Goal: Transaction & Acquisition: Purchase product/service

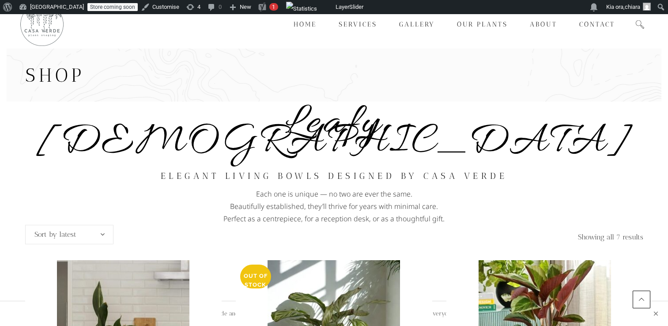
scroll to position [334, 0]
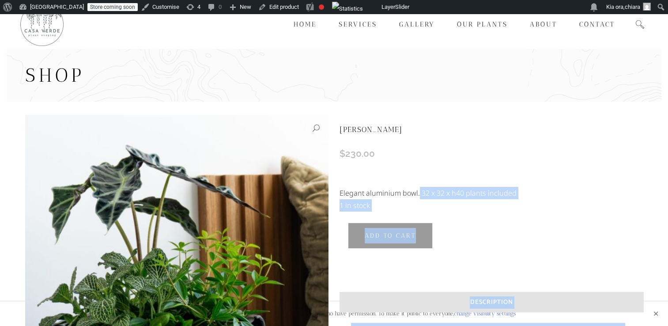
drag, startPoint x: 418, startPoint y: 194, endPoint x: 338, endPoint y: 193, distance: 79.9
click at [338, 193] on div "MARTA $ 230.00 Elegant aluminium bowl. 32 x 32 x h40 plants included 1 in stock…" at bounding box center [334, 280] width 618 height 331
drag, startPoint x: 338, startPoint y: 193, endPoint x: 380, endPoint y: 203, distance: 43.1
click at [380, 203] on p "1 in stock" at bounding box center [490, 205] width 303 height 12
click at [496, 215] on div "MARTA $ 230.00 Elegant aluminium bowl. 32 x 32 x h40 plants included 1 in stock…" at bounding box center [490, 256] width 303 height 282
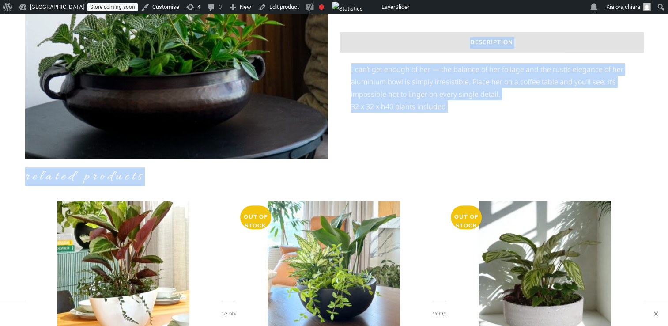
click at [591, 157] on div "MARTA $ 230.00 Elegant aluminium bowl. 32 x 32 x h40 plants included 1 in stock…" at bounding box center [334, 20] width 618 height 331
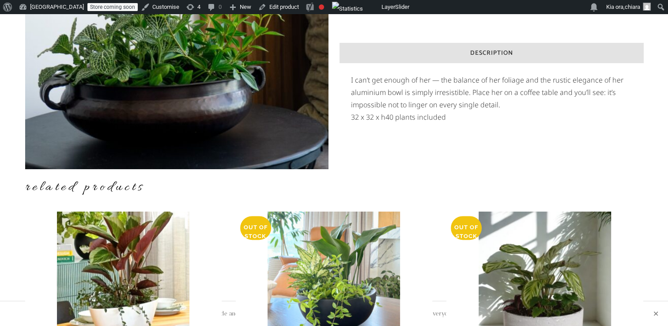
scroll to position [247, 0]
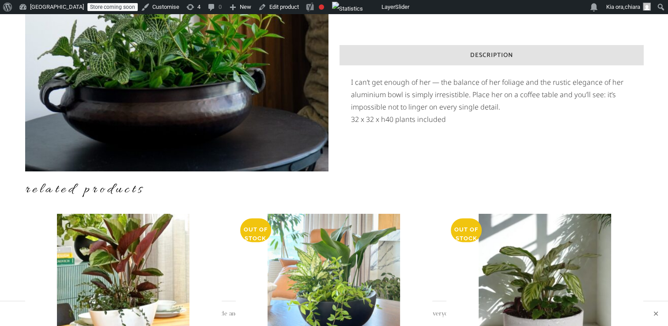
click at [639, 165] on div "MARTA $ 230.00 Elegant aluminium bowl. 32 x 32 x h40 plants included 1 in stock…" at bounding box center [334, 33] width 618 height 331
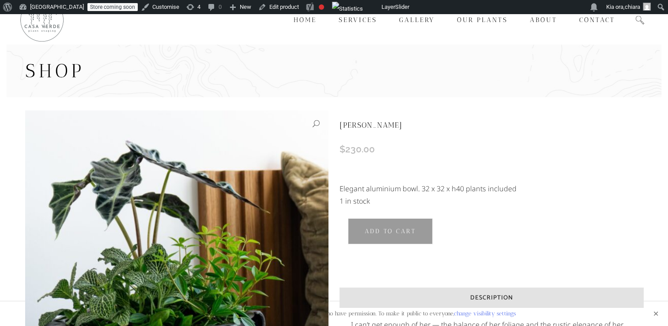
scroll to position [0, 0]
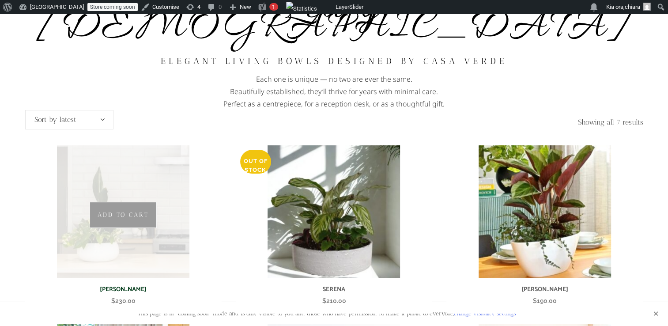
scroll to position [109, 0]
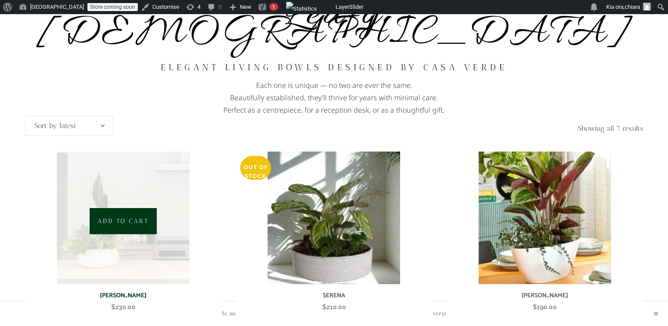
click at [153, 208] on link "Add to cart" at bounding box center [123, 221] width 67 height 26
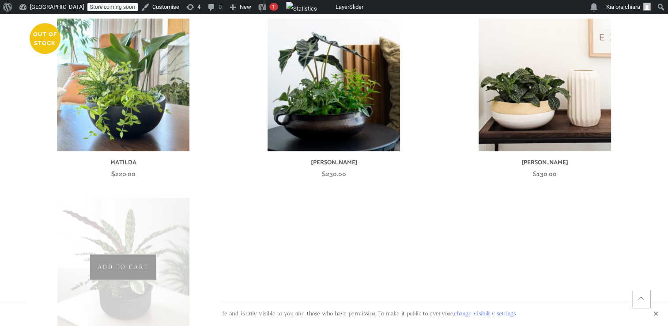
scroll to position [425, 0]
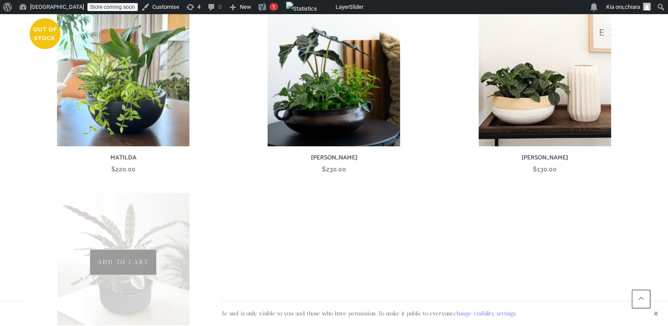
click at [156, 272] on img at bounding box center [123, 258] width 132 height 132
